Goal: Information Seeking & Learning: Learn about a topic

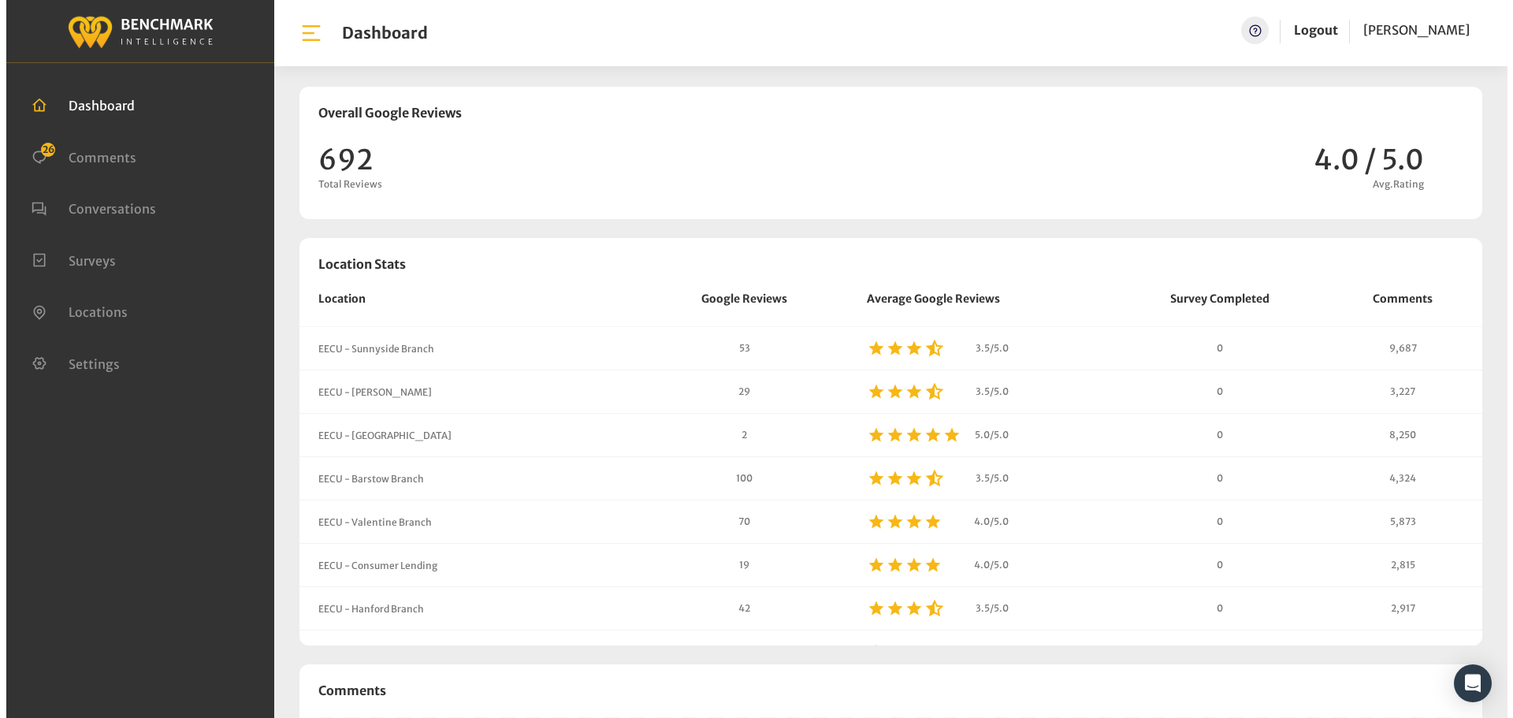
scroll to position [1351, 1501]
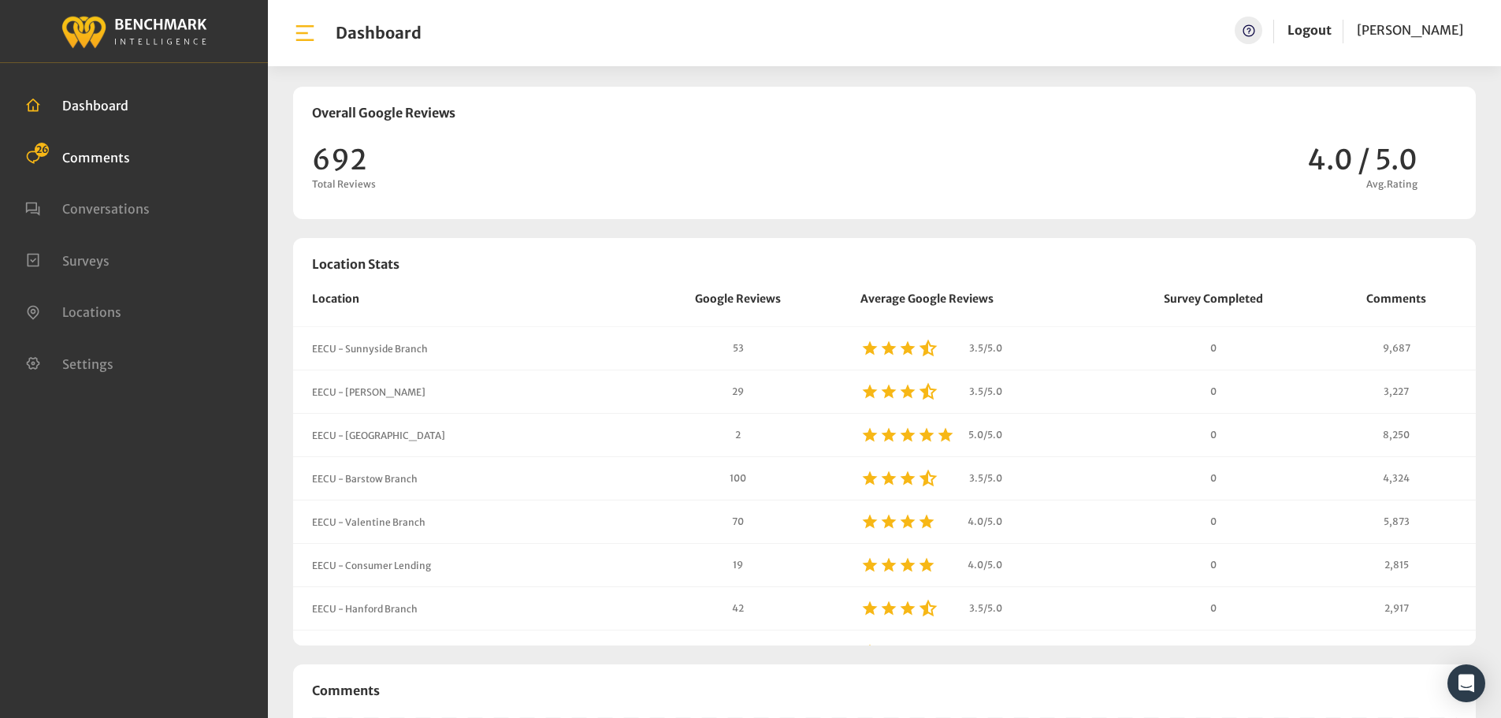
click at [100, 163] on span "Comments" at bounding box center [96, 157] width 68 height 16
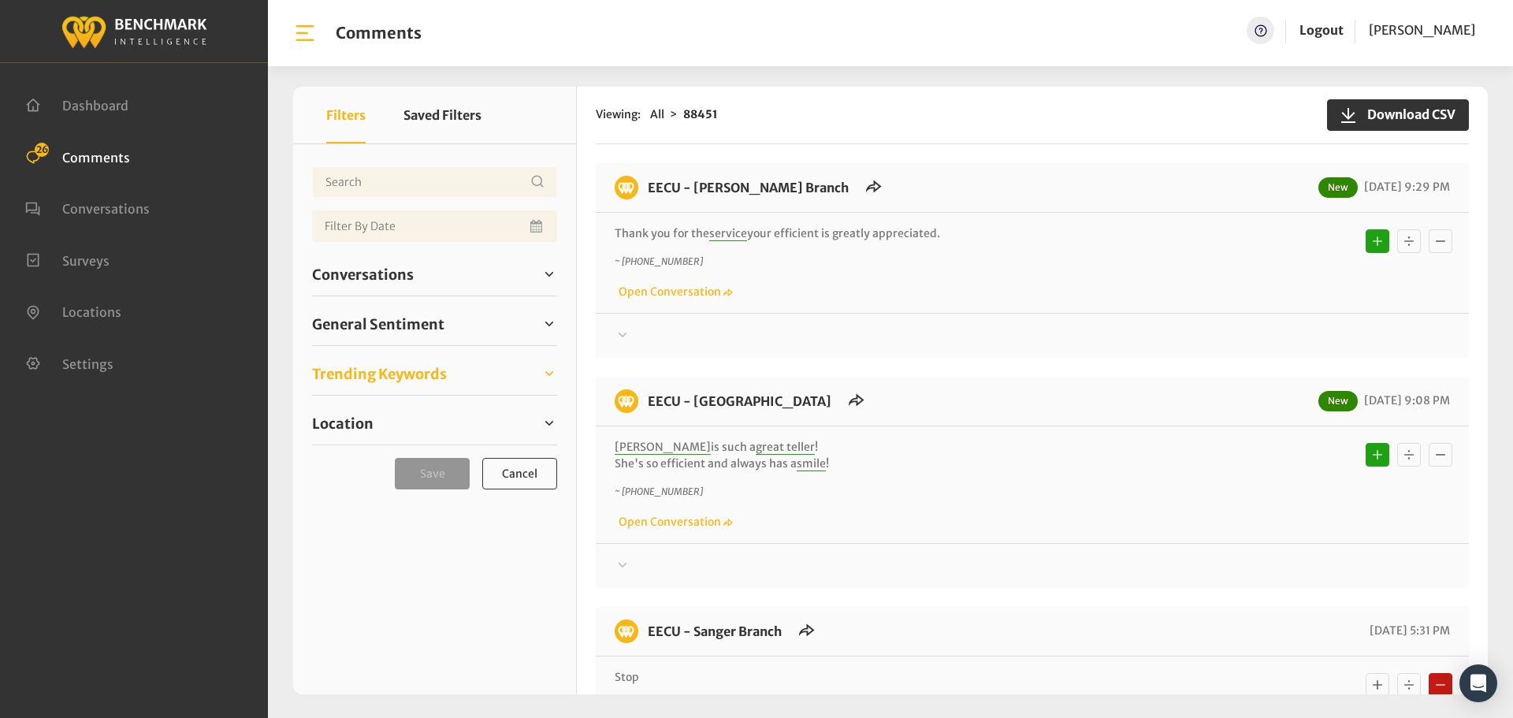
click at [391, 375] on span "Trending Keywords" at bounding box center [379, 373] width 135 height 21
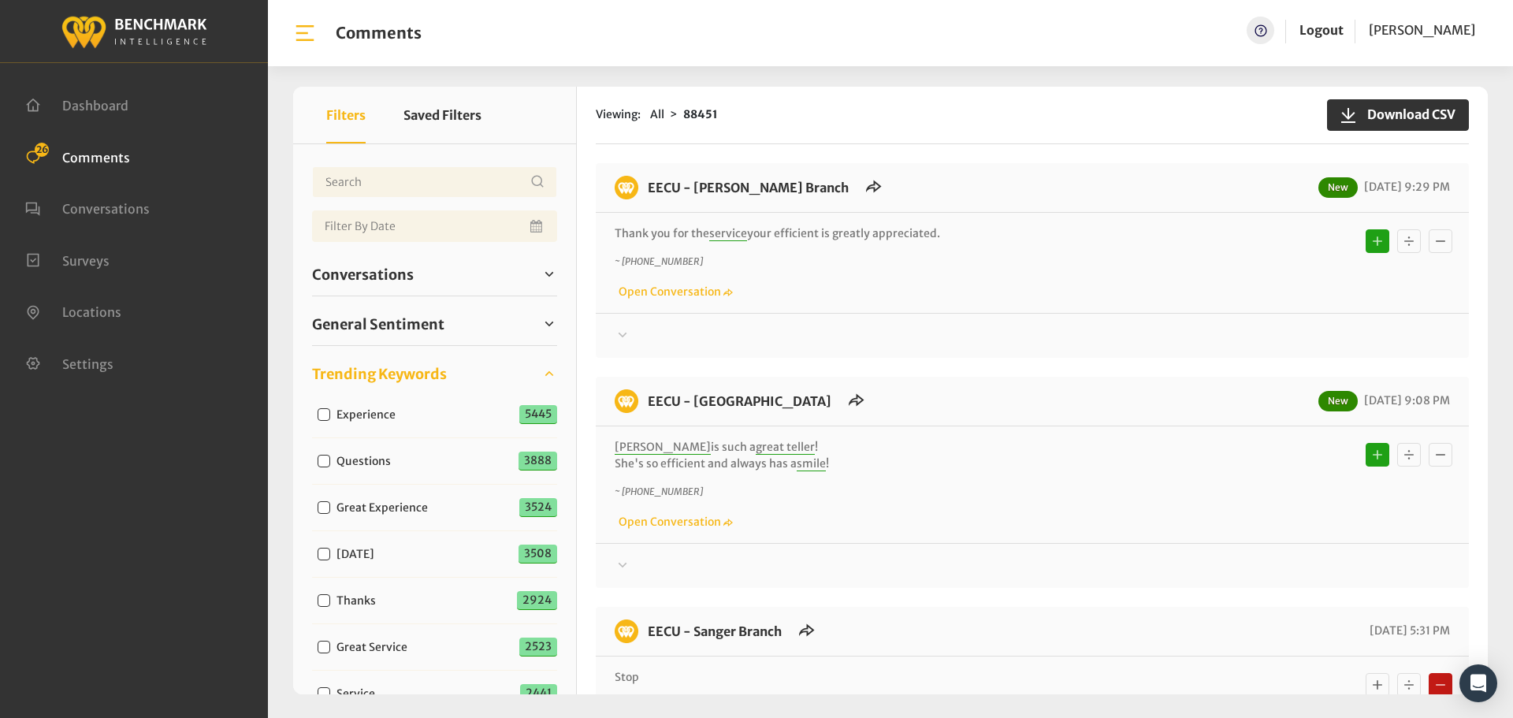
click at [391, 375] on span "Trending Keywords" at bounding box center [379, 373] width 135 height 21
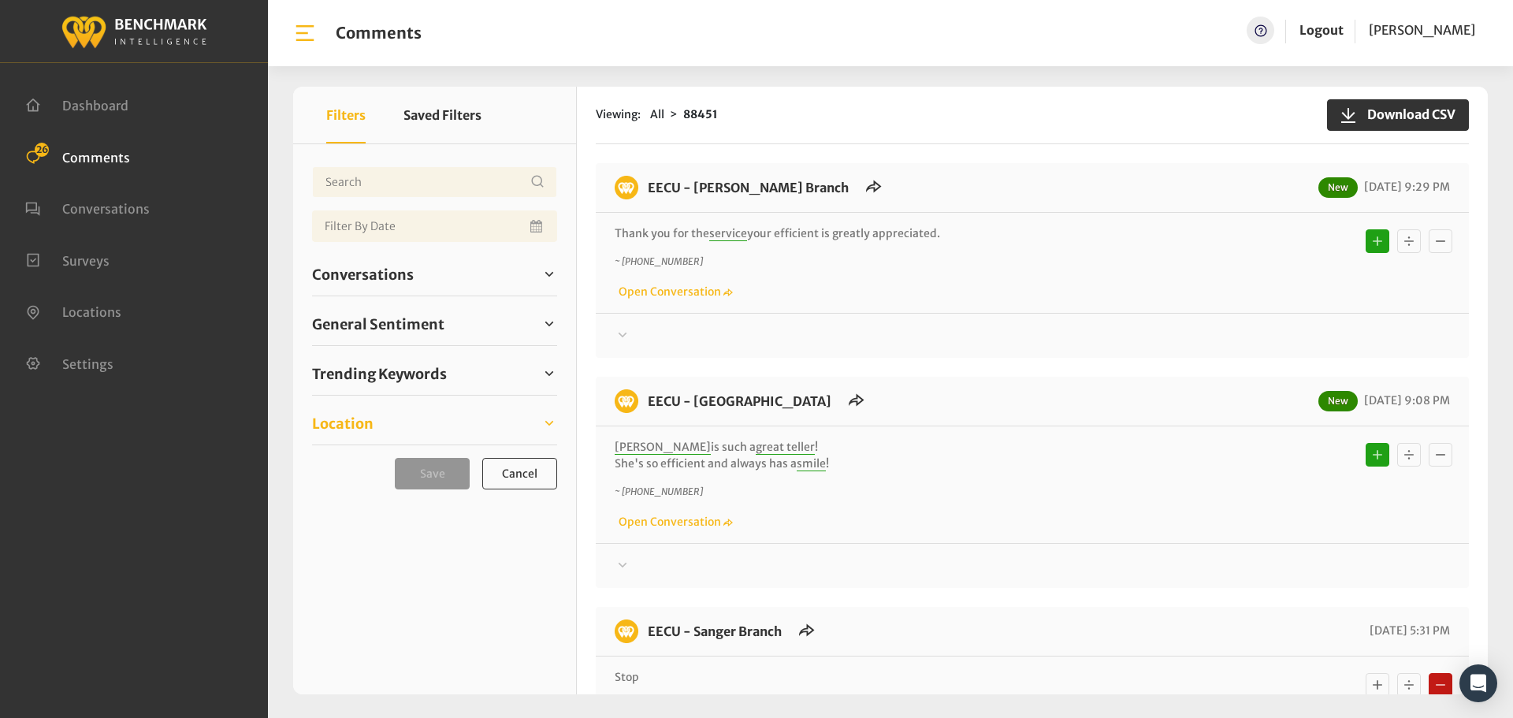
click at [350, 425] on span "Location" at bounding box center [342, 423] width 61 height 21
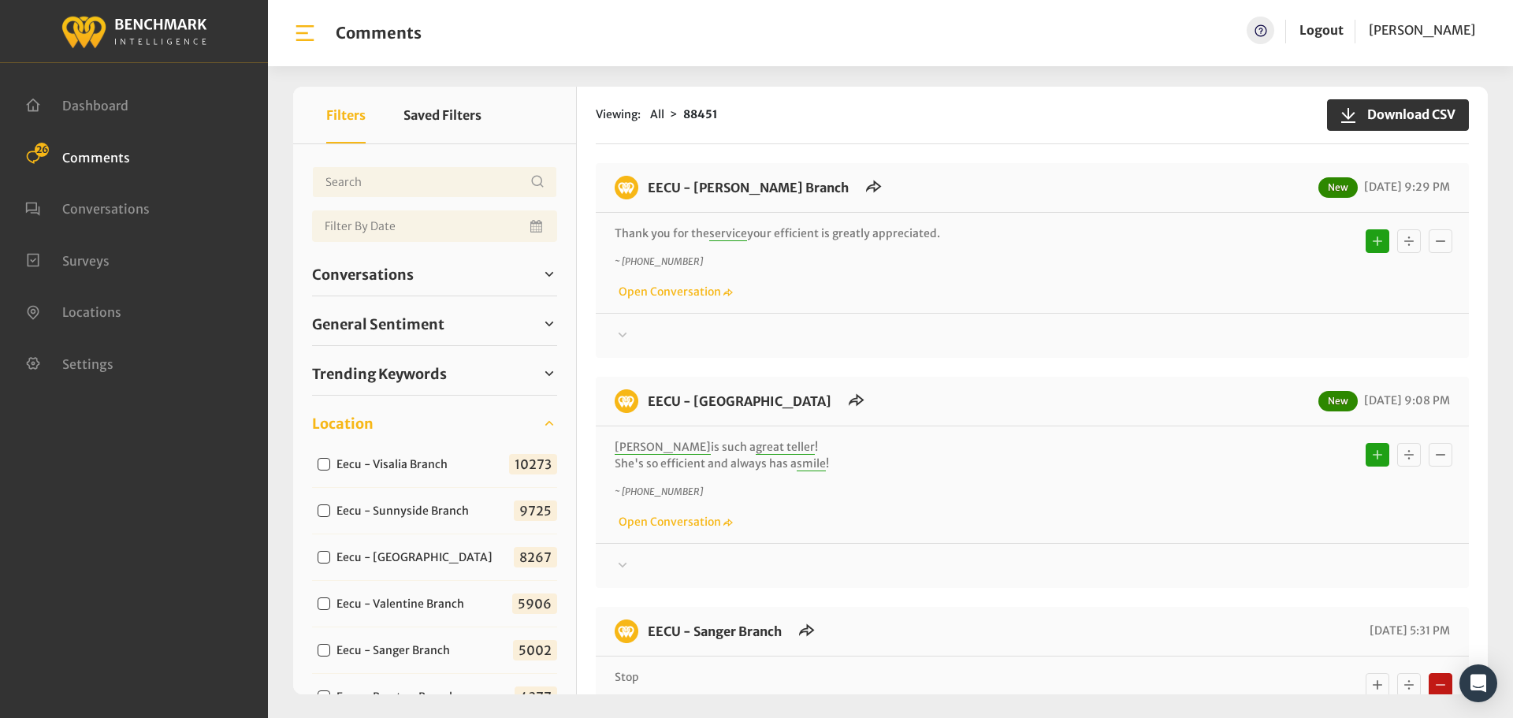
click at [350, 425] on span "Location" at bounding box center [342, 423] width 61 height 21
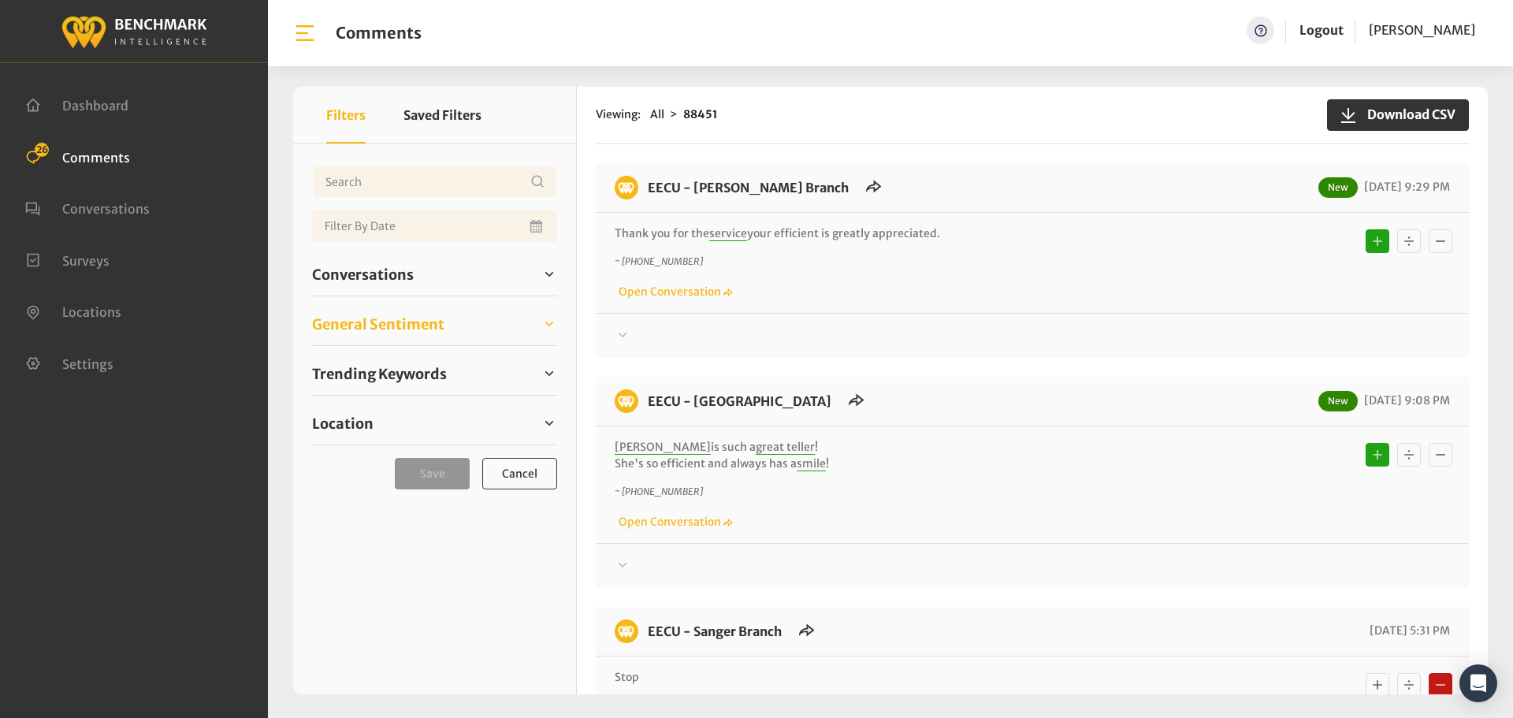
click at [385, 332] on span "General Sentiment" at bounding box center [378, 324] width 132 height 21
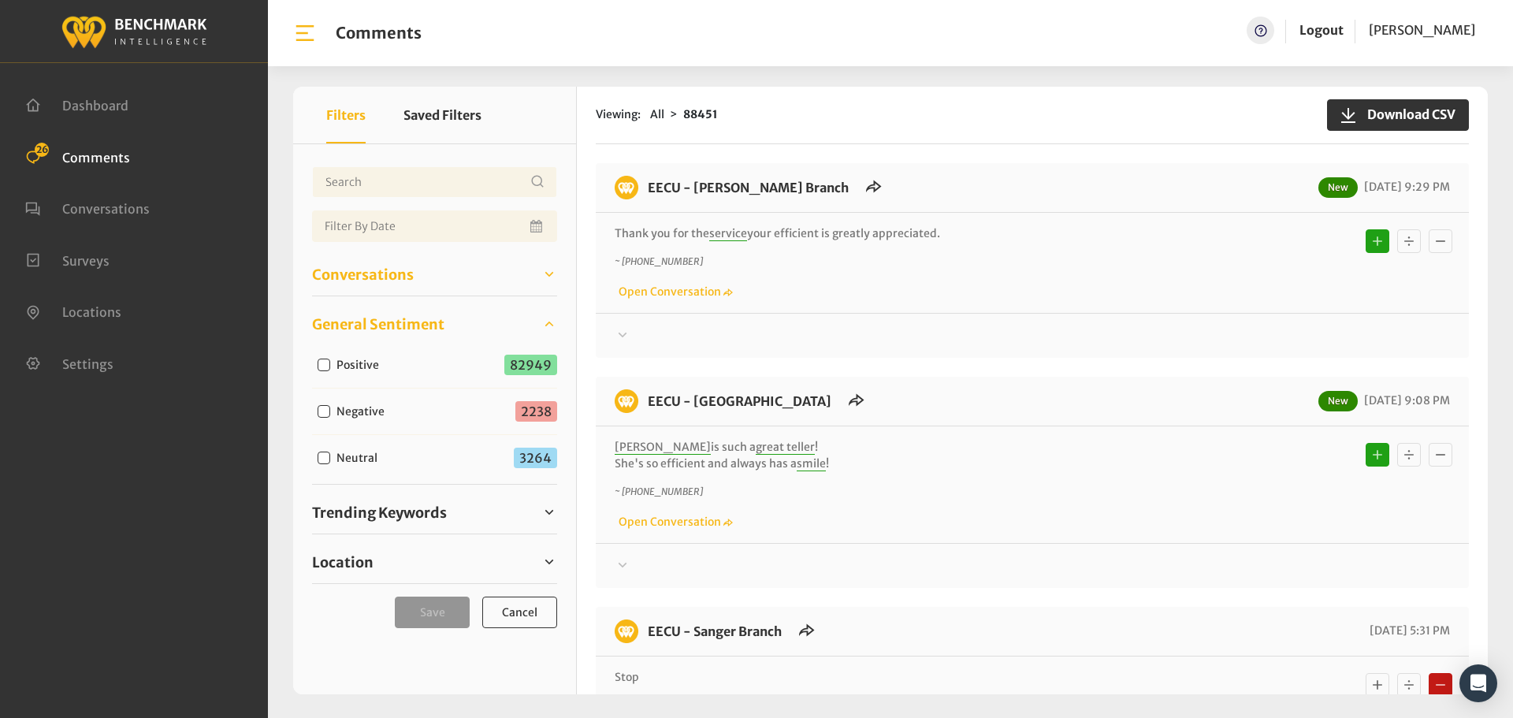
click at [347, 266] on span "Conversations" at bounding box center [363, 274] width 102 height 21
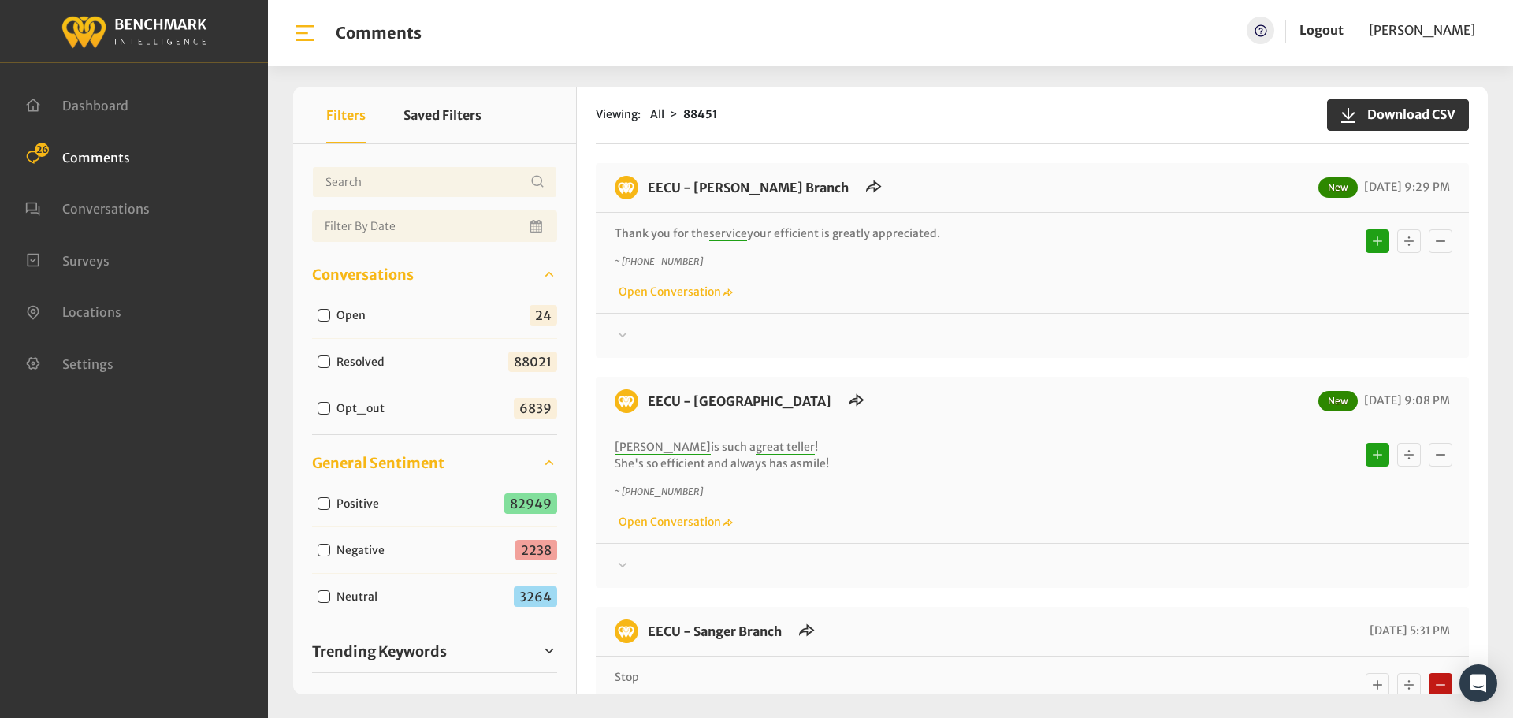
click at [319, 314] on input "Open" at bounding box center [324, 315] width 13 height 13
checkbox input "true"
